Goal: Information Seeking & Learning: Learn about a topic

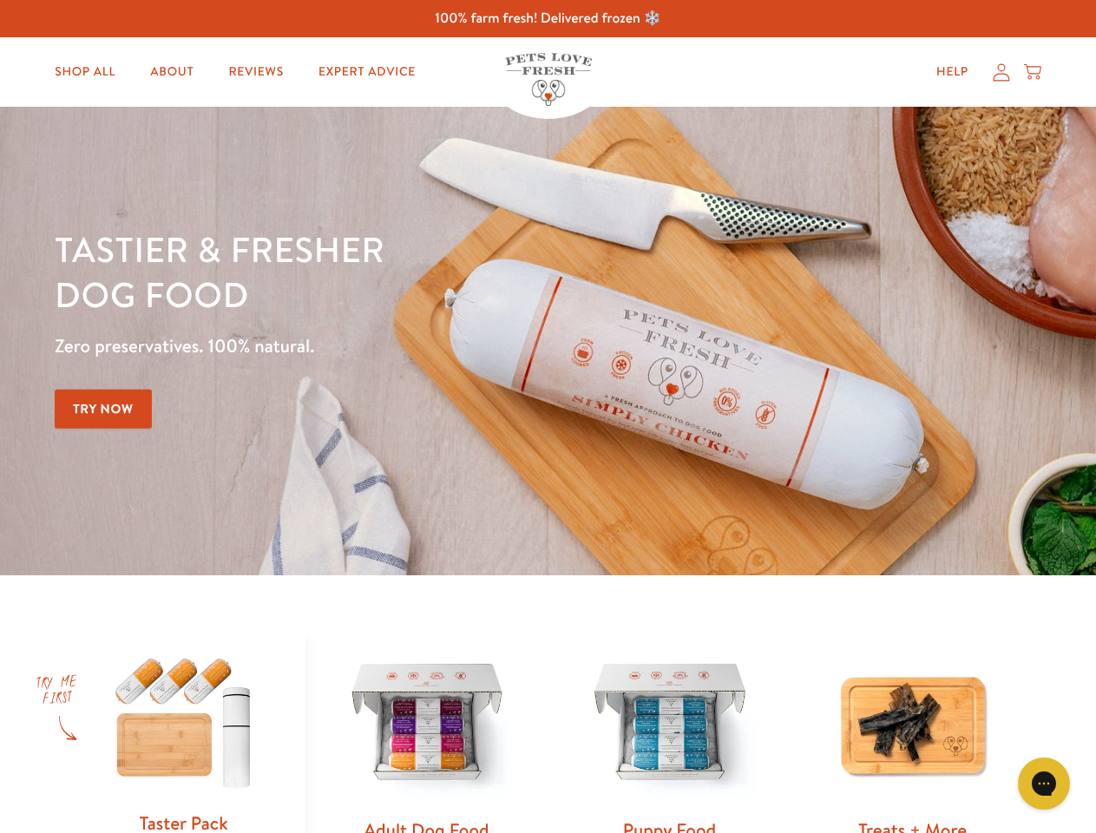
click at [548, 417] on div "Tastier & fresher dog food Zero preservatives. 100% natural. Try Now" at bounding box center [384, 341] width 658 height 229
click at [1044, 784] on icon "Open gorgias live chat" at bounding box center [1044, 783] width 16 height 16
